Goal: Transaction & Acquisition: Book appointment/travel/reservation

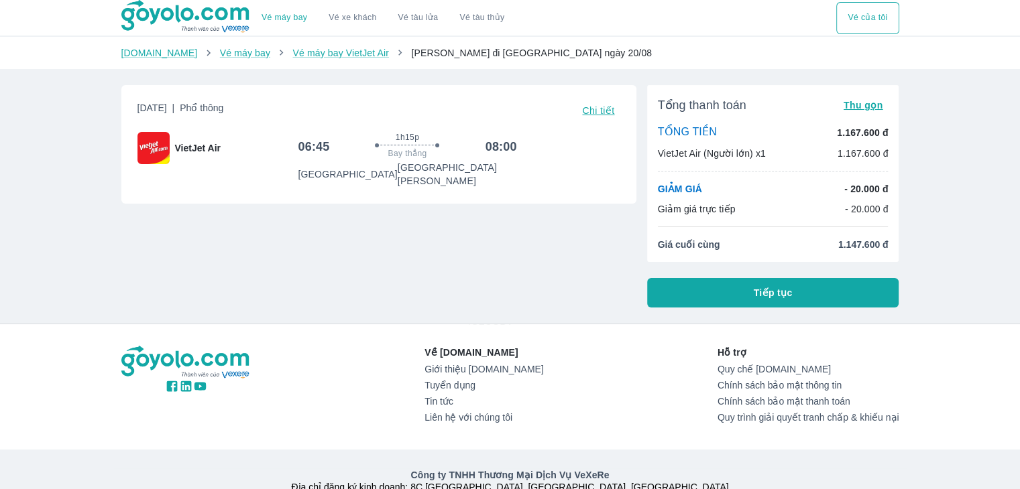
click at [694, 296] on button "Tiếp tục" at bounding box center [773, 293] width 252 height 30
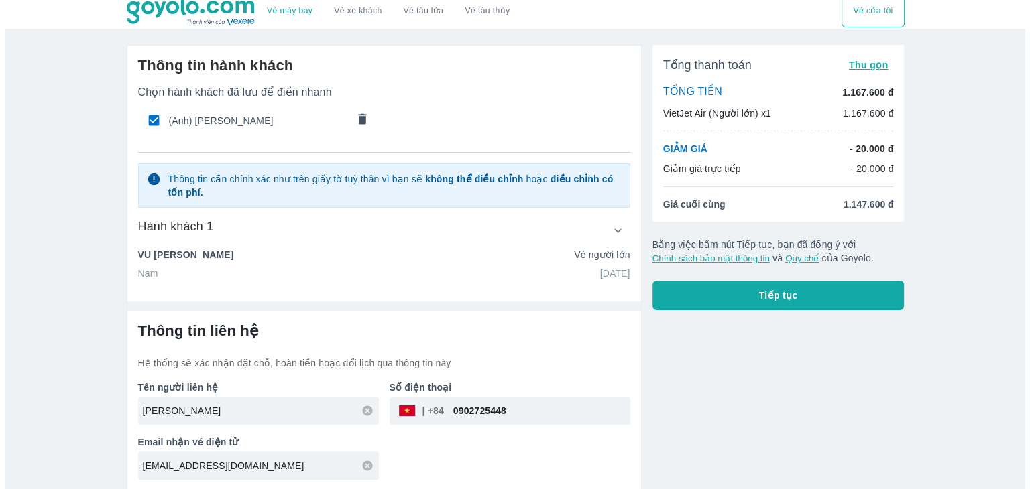
scroll to position [8, 0]
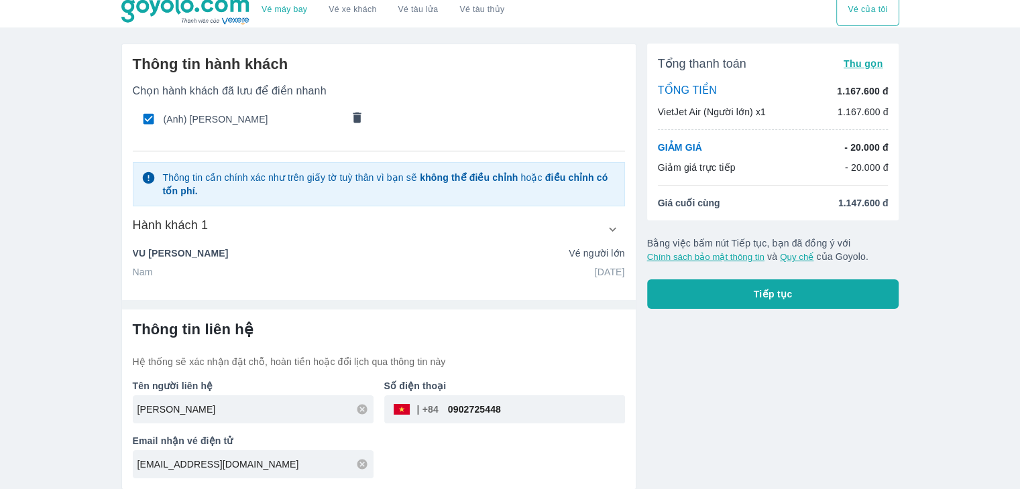
click at [351, 119] on icon "comments" at bounding box center [357, 118] width 14 height 14
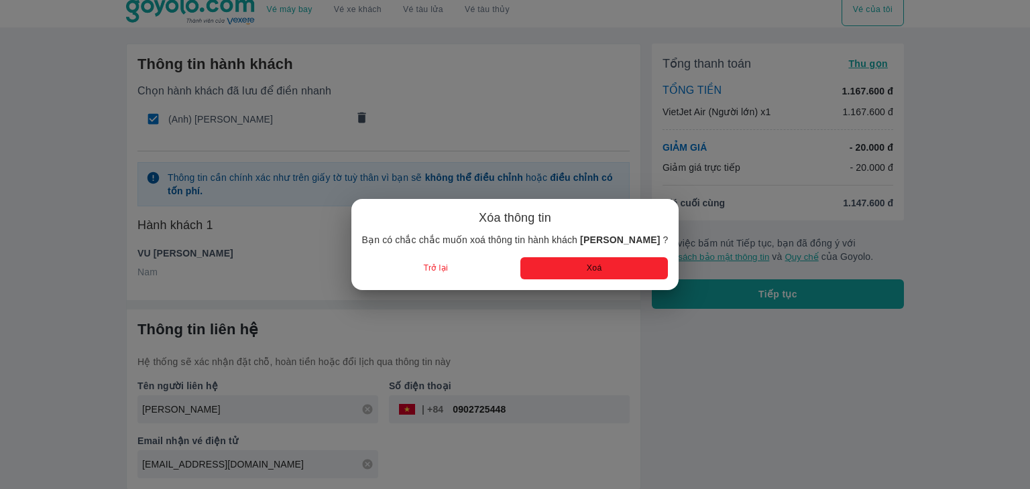
click at [567, 265] on button "Xoá" at bounding box center [594, 268] width 148 height 22
radio input "false"
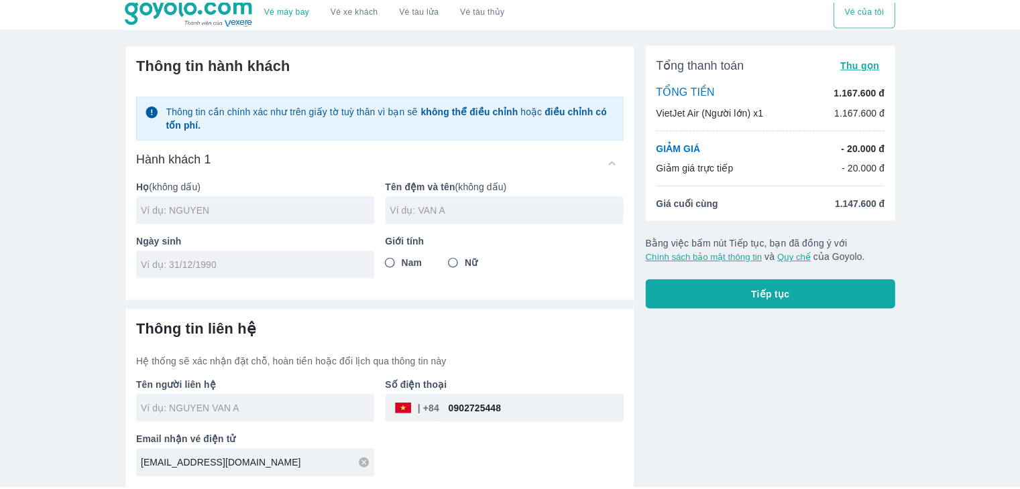
scroll to position [0, 0]
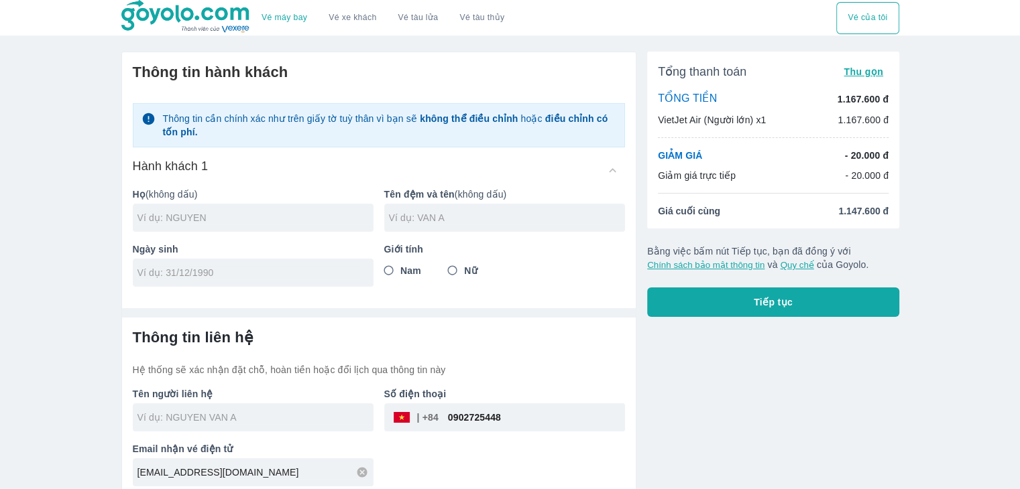
click at [255, 226] on div at bounding box center [253, 218] width 241 height 28
type input "[PERSON_NAME]"
click at [406, 219] on input "text" at bounding box center [507, 217] width 236 height 13
type input "[PERSON_NAME]"
drag, startPoint x: 305, startPoint y: 259, endPoint x: 298, endPoint y: 271, distance: 14.1
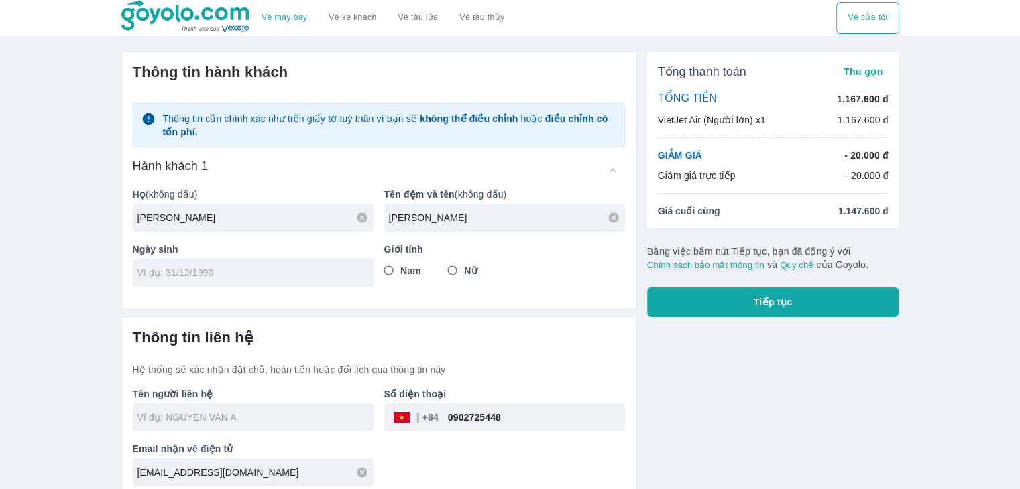
click at [301, 263] on div at bounding box center [253, 273] width 241 height 28
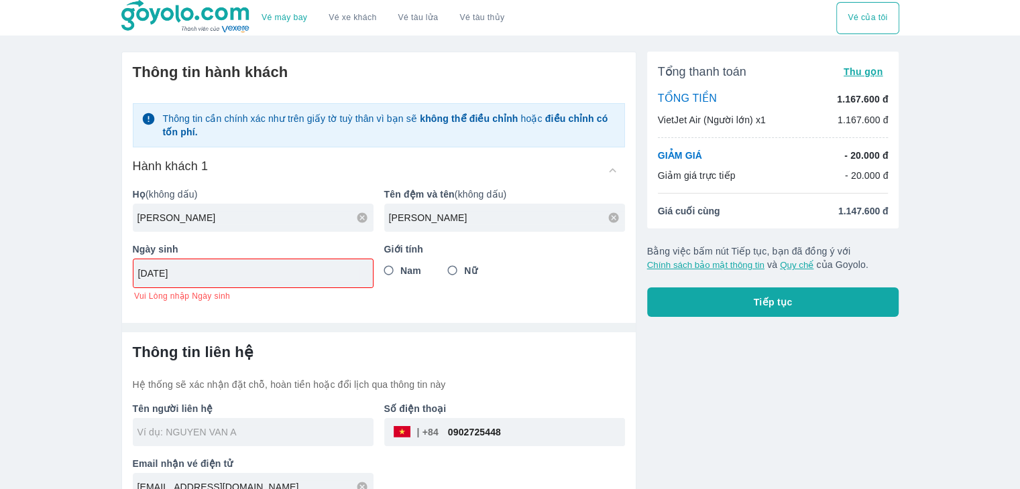
type input "[DATE]"
click at [457, 274] on input "Nữ" at bounding box center [452, 271] width 24 height 24
radio input "true"
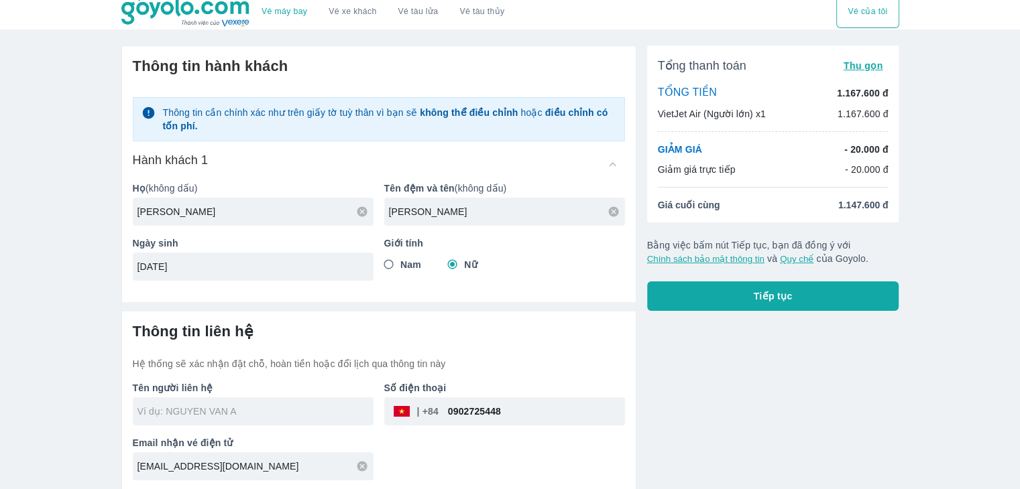
scroll to position [8, 0]
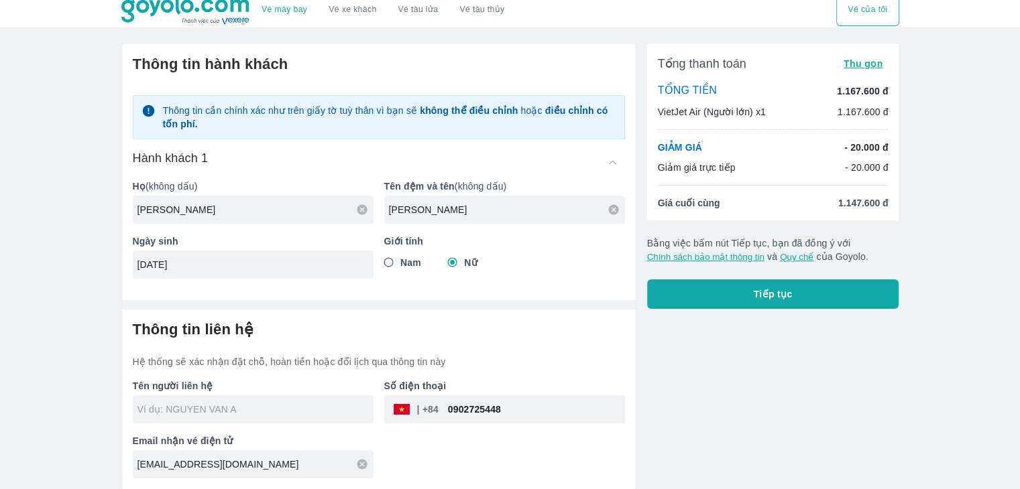
click at [225, 418] on div at bounding box center [253, 410] width 241 height 28
type input "[PERSON_NAME]"
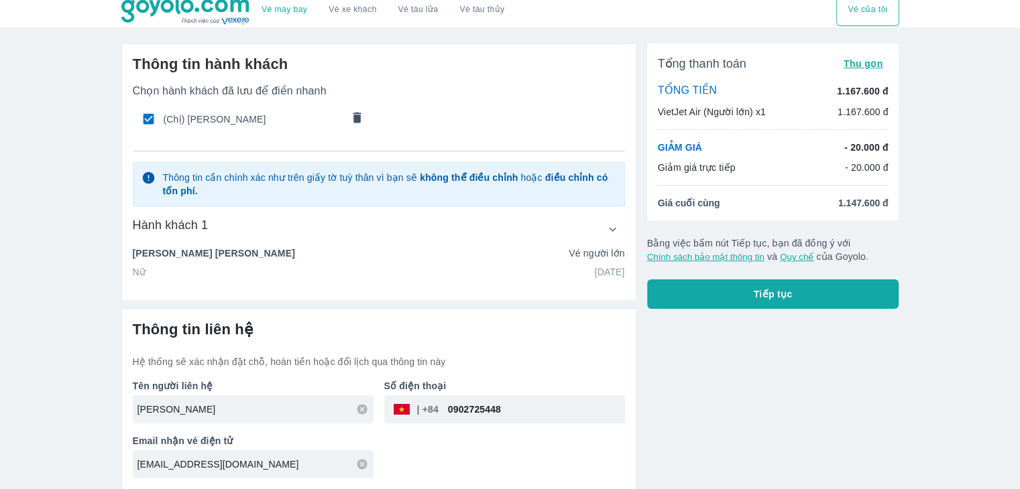
click at [482, 412] on input "0902725448" at bounding box center [531, 410] width 186 height 32
click at [509, 408] on input "0902725448" at bounding box center [531, 410] width 186 height 32
type input "0778793631"
click at [269, 461] on input "[EMAIL_ADDRESS][DOMAIN_NAME]" at bounding box center [255, 464] width 236 height 13
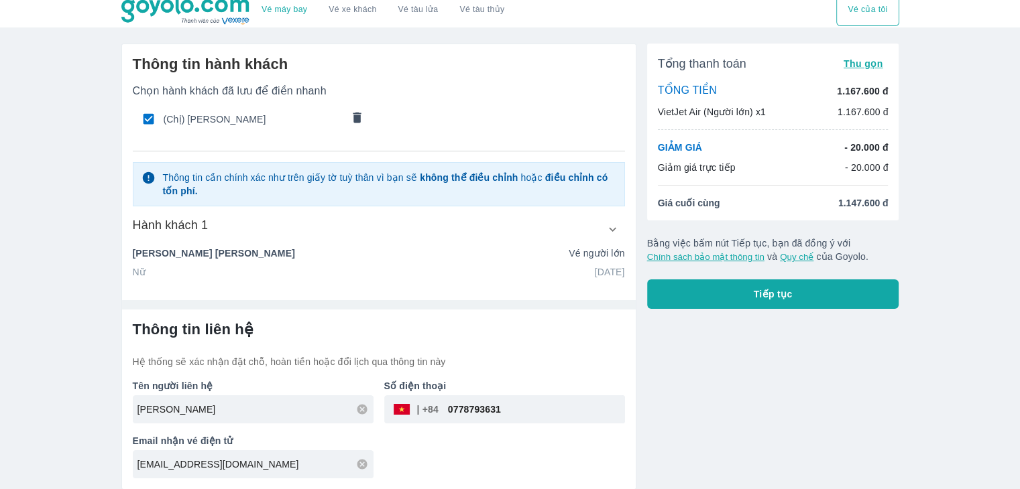
click at [361, 469] on icon at bounding box center [362, 465] width 12 height 12
click at [290, 467] on input "text" at bounding box center [255, 464] width 236 height 13
type input "[EMAIL_ADDRESS][DOMAIN_NAME]"
